Goal: Task Accomplishment & Management: Complete application form

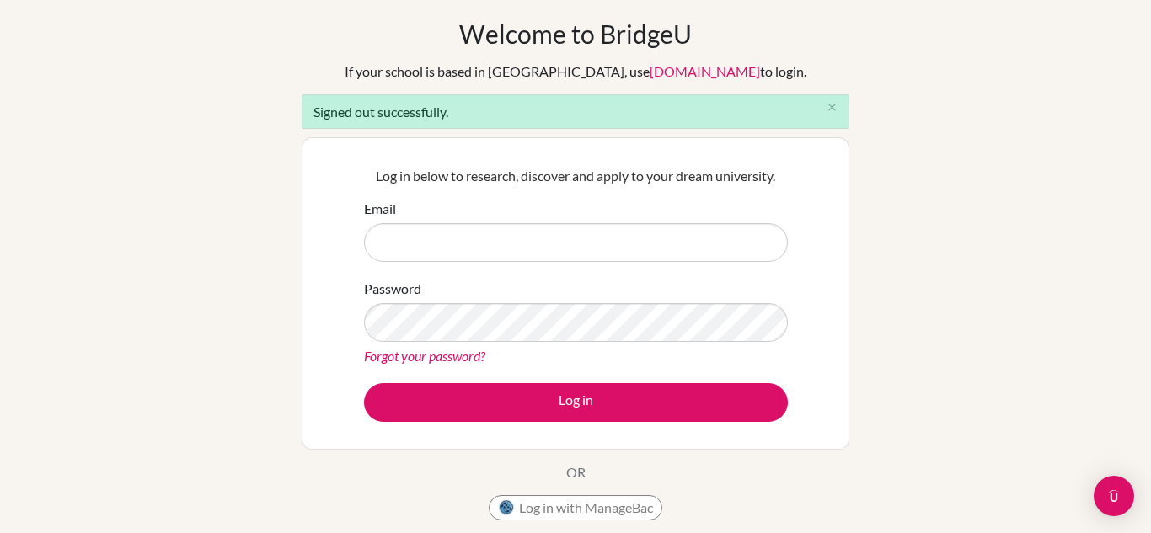
scroll to position [68, 0]
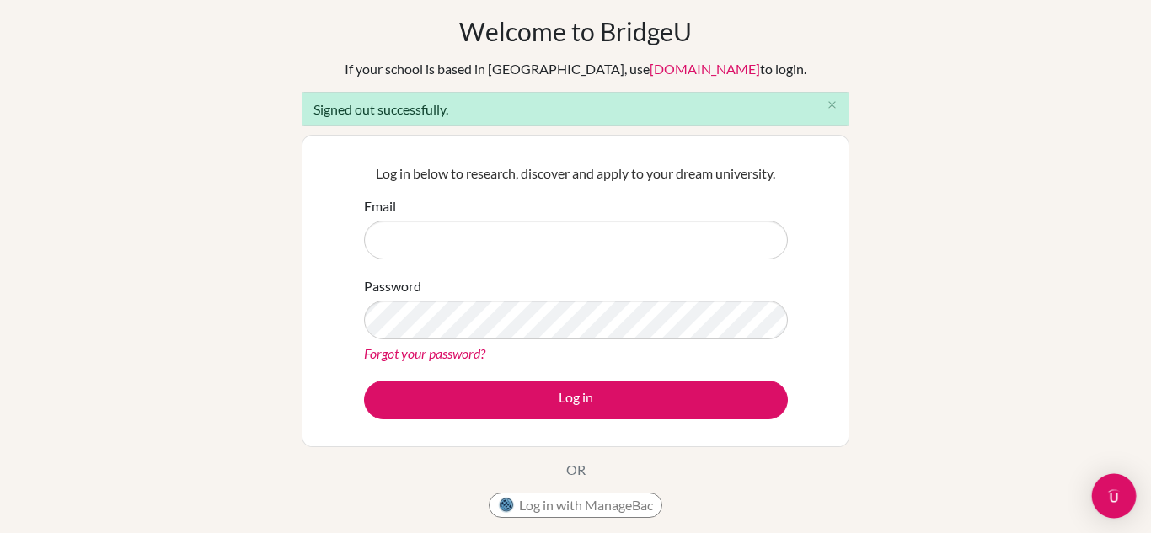
click at [1117, 494] on img "Open Intercom Messenger" at bounding box center [1114, 496] width 22 height 22
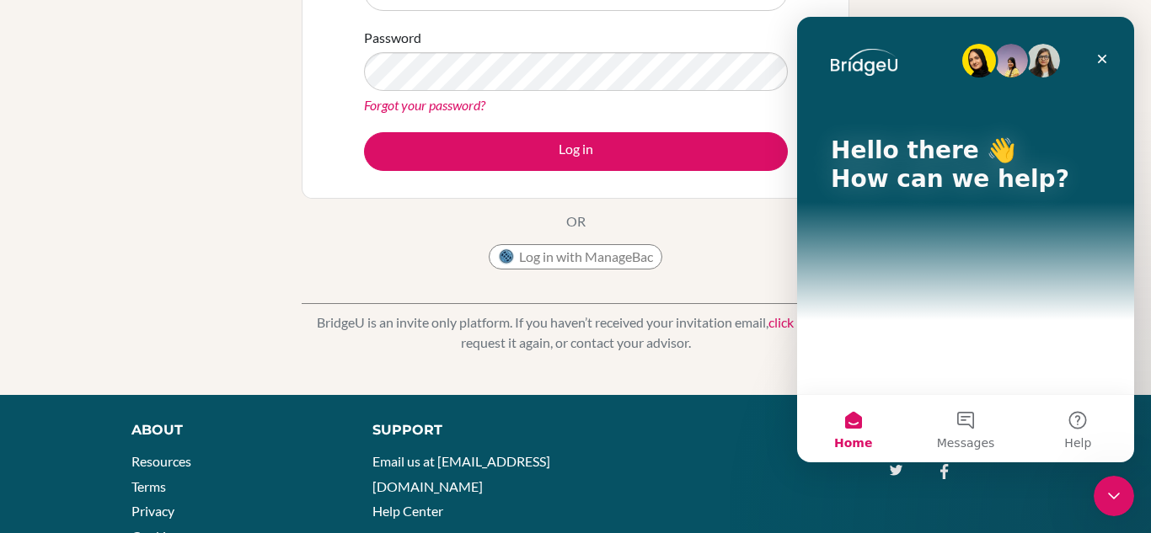
scroll to position [322, 0]
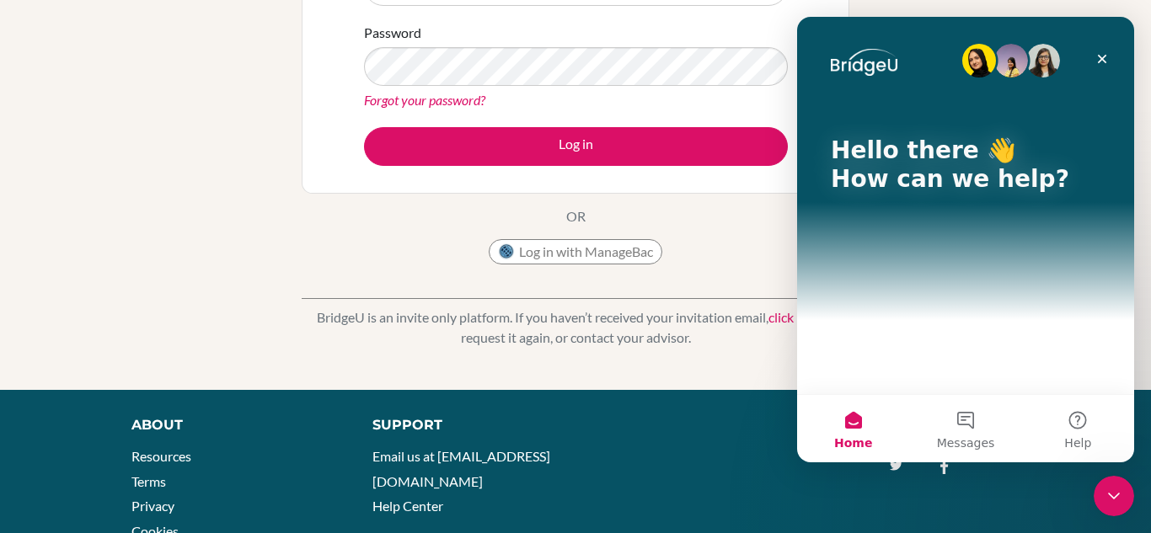
click at [698, 276] on div "BridgeU is an invite only platform. If you haven’t received your invitation ema…" at bounding box center [576, 314] width 548 height 83
click at [774, 273] on div "BridgeU is an invite only platform. If you haven’t received your invitation ema…" at bounding box center [576, 314] width 548 height 83
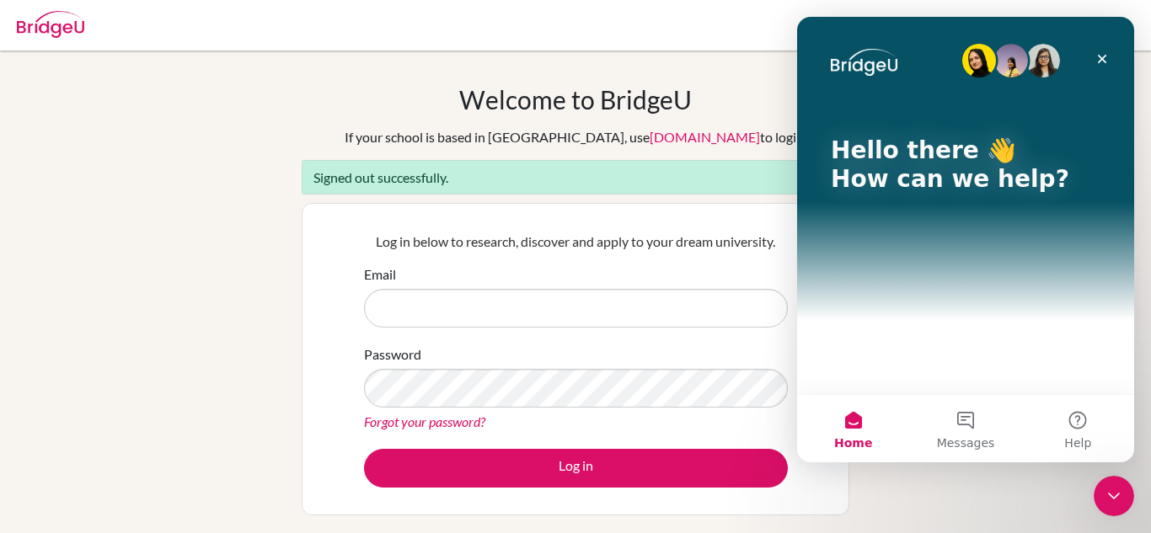
click at [765, 99] on div "Welcome to [GEOGRAPHIC_DATA] If your school is based in [GEOGRAPHIC_DATA], use …" at bounding box center [576, 339] width 548 height 511
click at [1101, 60] on icon "Close" at bounding box center [1102, 59] width 9 height 9
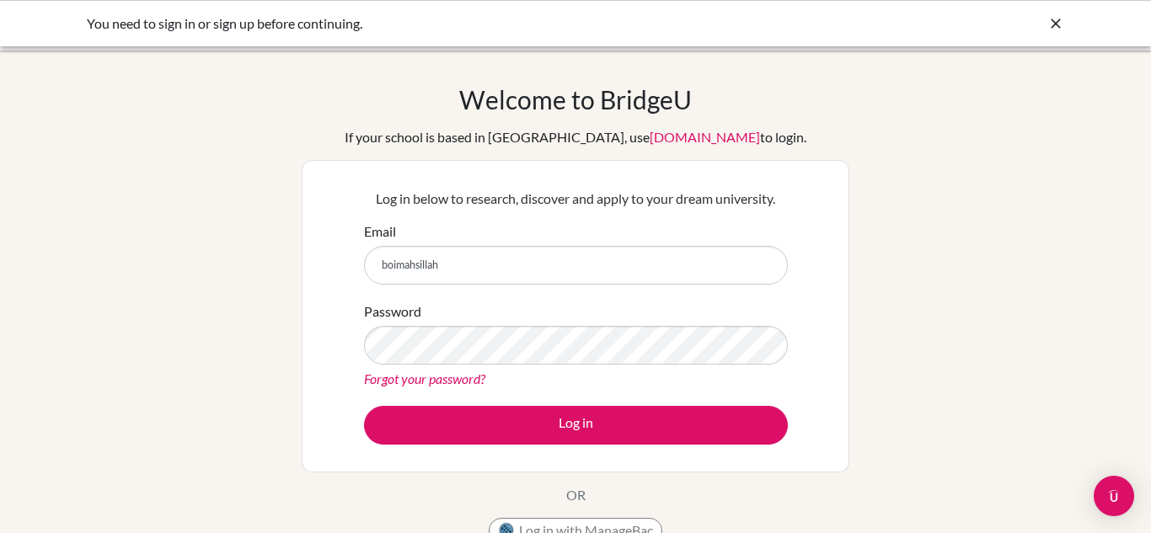
type input "[EMAIL_ADDRESS][DOMAIN_NAME]"
click at [364, 406] on button "Log in" at bounding box center [576, 425] width 424 height 39
